Goal: Find specific page/section: Find specific page/section

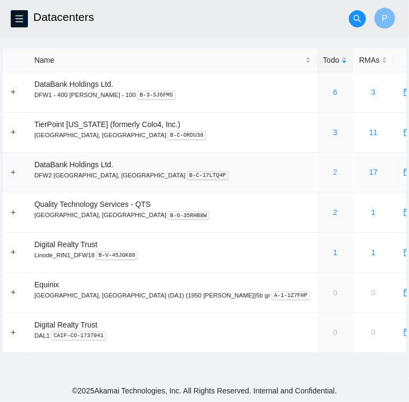
click at [333, 172] on link "2" at bounding box center [335, 172] width 4 height 9
